Goal: Transaction & Acquisition: Subscribe to service/newsletter

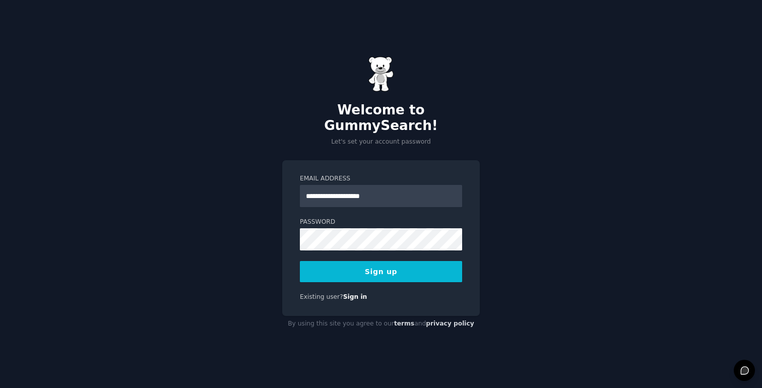
type input "**********"
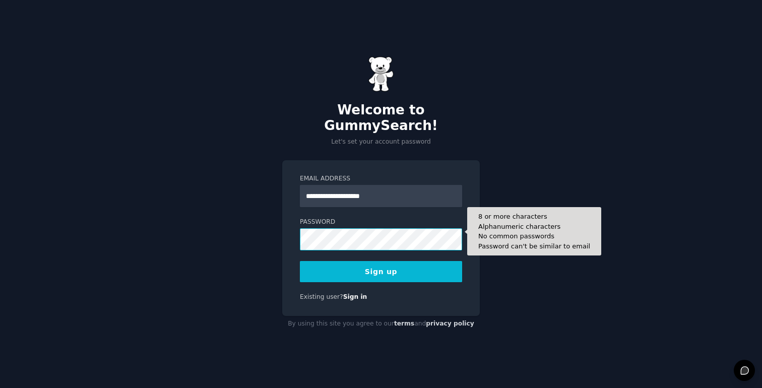
click at [300, 261] on button "Sign up" at bounding box center [381, 271] width 162 height 21
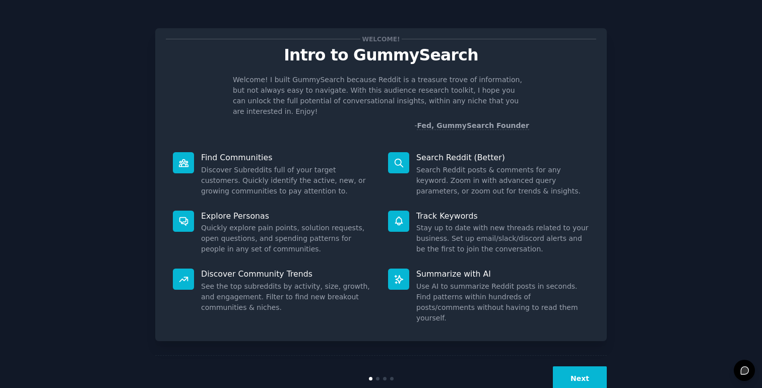
click at [577, 367] on button "Next" at bounding box center [580, 379] width 54 height 25
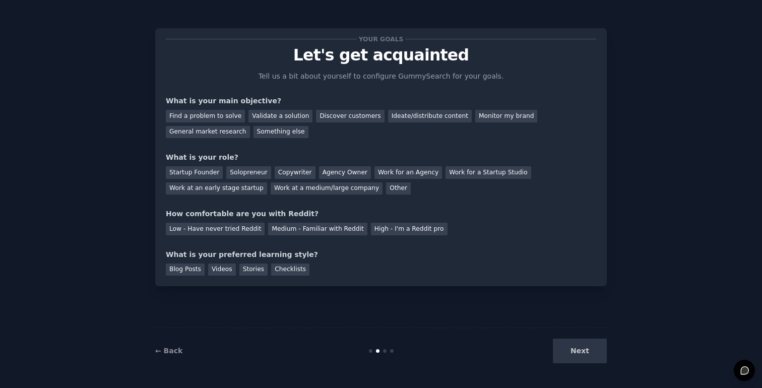
click at [576, 349] on div "Next" at bounding box center [531, 351] width 151 height 25
click at [570, 357] on div "Next" at bounding box center [531, 351] width 151 height 25
click at [222, 115] on div "Find a problem to solve" at bounding box center [205, 116] width 79 height 13
click at [283, 116] on div "Validate a solution" at bounding box center [281, 116] width 64 height 13
click at [219, 115] on div "Find a problem to solve" at bounding box center [205, 116] width 79 height 13
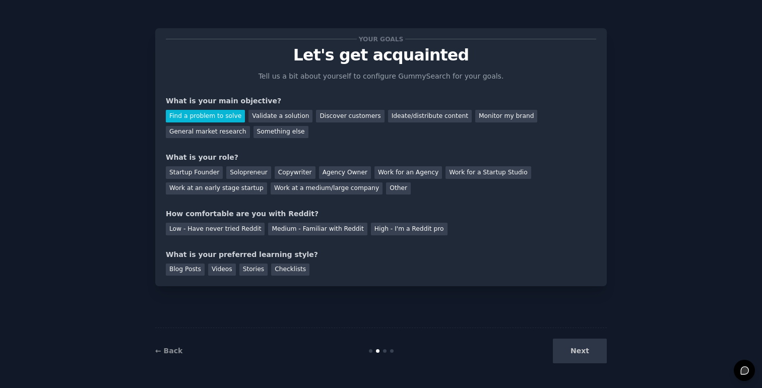
click at [573, 350] on div "Next" at bounding box center [531, 351] width 151 height 25
click at [580, 354] on div "Next" at bounding box center [531, 351] width 151 height 25
click at [192, 270] on div "Blog Posts" at bounding box center [185, 270] width 39 height 13
click at [412, 229] on div "High - I'm a Reddit pro" at bounding box center [409, 229] width 77 height 13
click at [212, 173] on div "Startup Founder" at bounding box center [194, 172] width 57 height 13
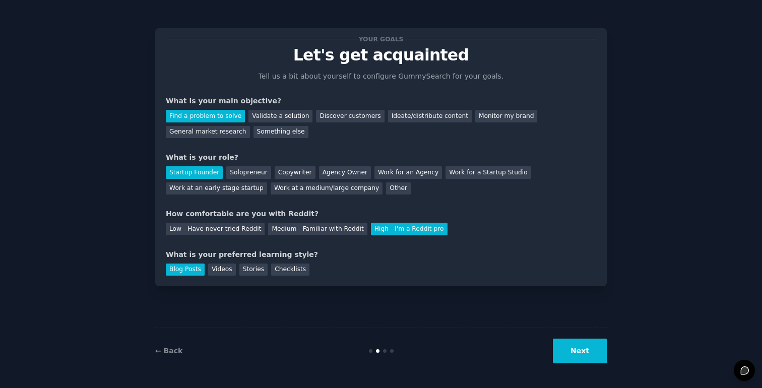
click at [578, 356] on button "Next" at bounding box center [580, 351] width 54 height 25
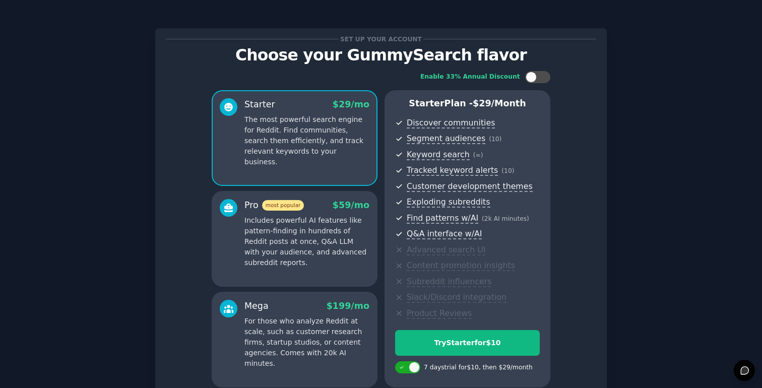
scroll to position [95, 0]
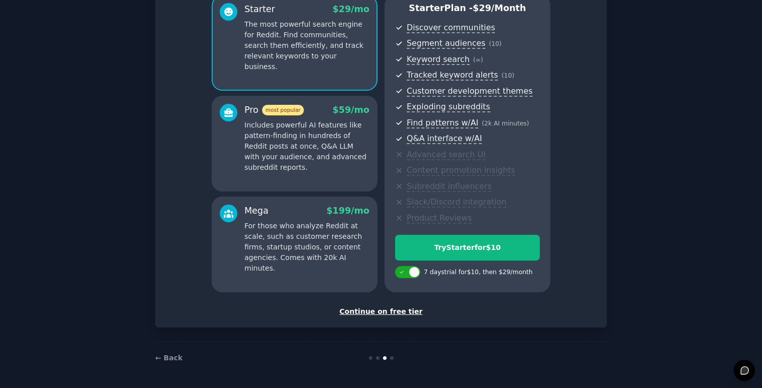
click at [382, 313] on div "Continue on free tier" at bounding box center [381, 312] width 431 height 11
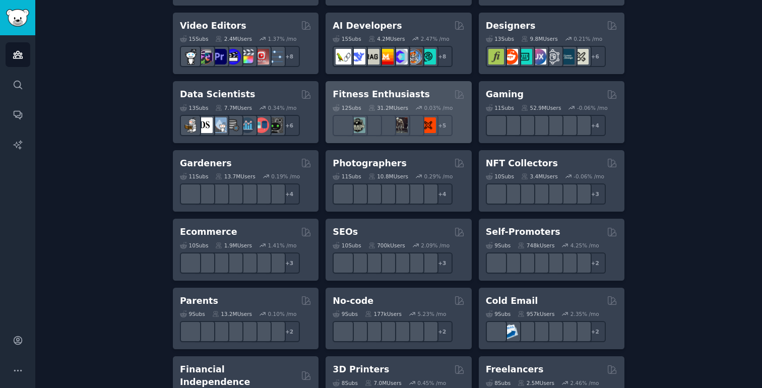
scroll to position [429, 0]
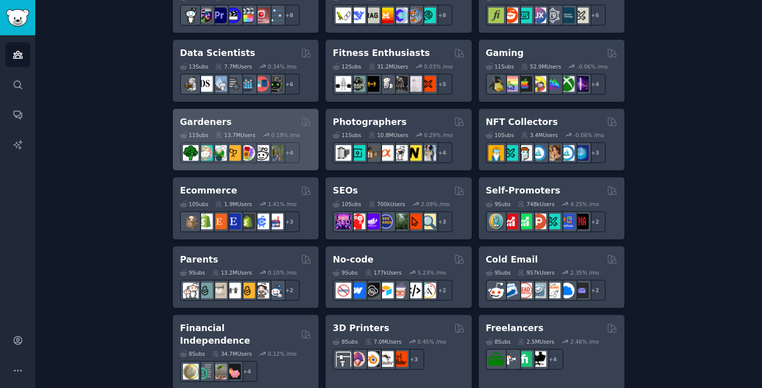
click at [243, 120] on div "Gardeners" at bounding box center [246, 122] width 132 height 13
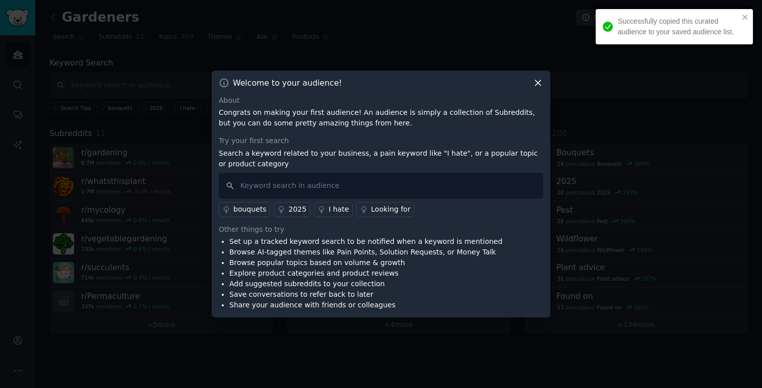
click at [539, 85] on icon at bounding box center [538, 83] width 11 height 11
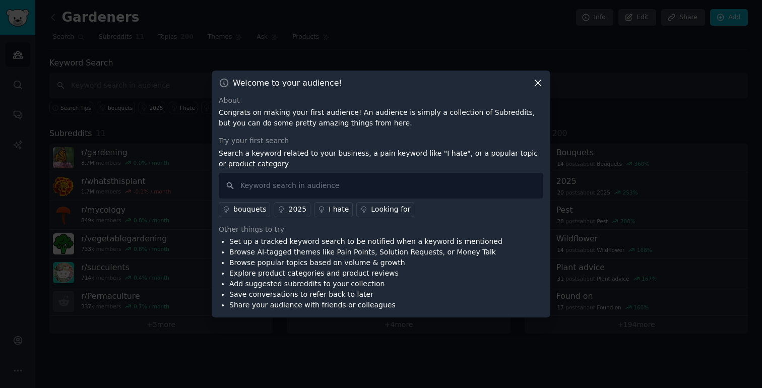
click at [541, 83] on icon at bounding box center [538, 83] width 11 height 11
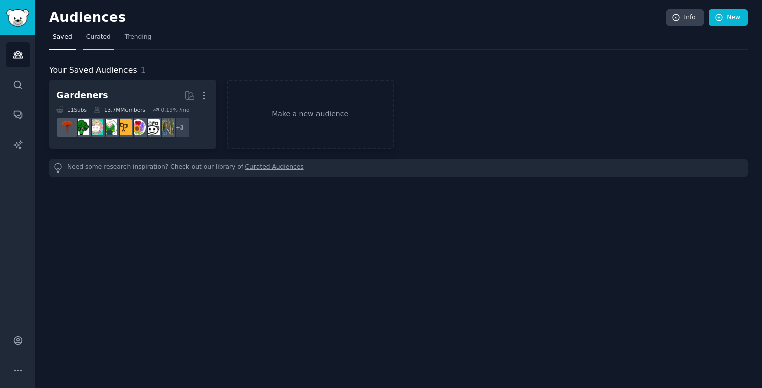
click at [90, 44] on link "Curated" at bounding box center [99, 39] width 32 height 21
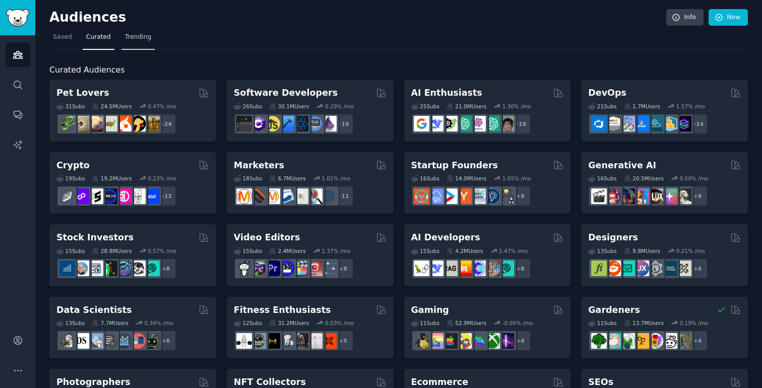
click at [135, 30] on link "Trending" at bounding box center [137, 39] width 33 height 21
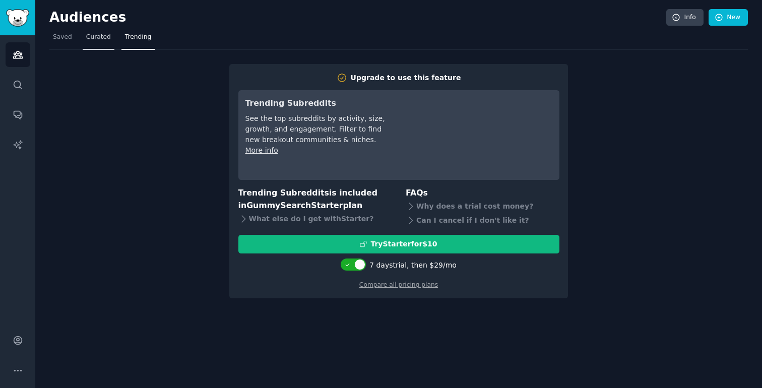
click at [101, 33] on span "Curated" at bounding box center [98, 37] width 25 height 9
